Goal: Find specific page/section: Find specific page/section

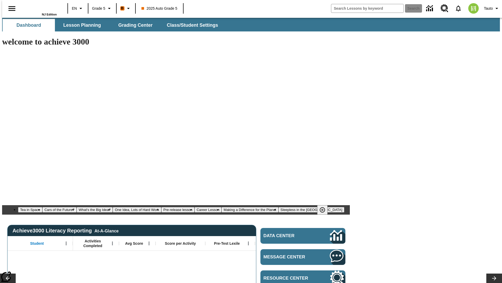
type input "-1"
click at [80, 25] on span "Lesson Planning" at bounding box center [82, 25] width 38 height 6
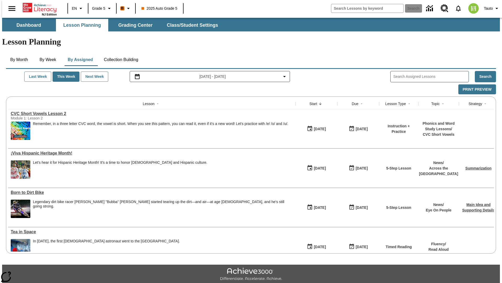
click at [121, 53] on button "Collection Building" at bounding box center [121, 59] width 43 height 13
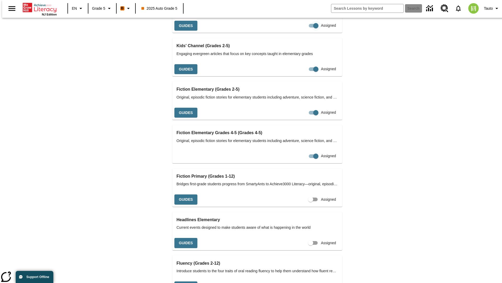
click at [301, 31] on input "Assigned" at bounding box center [316, 26] width 30 height 10
checkbox input "false"
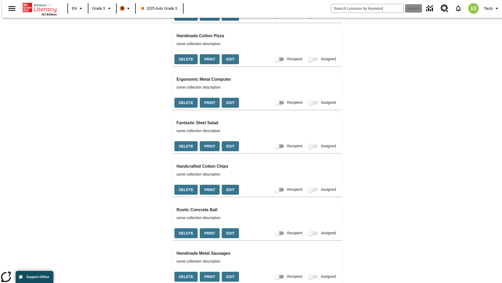
scroll to position [539, 0]
